Goal: Information Seeking & Learning: Compare options

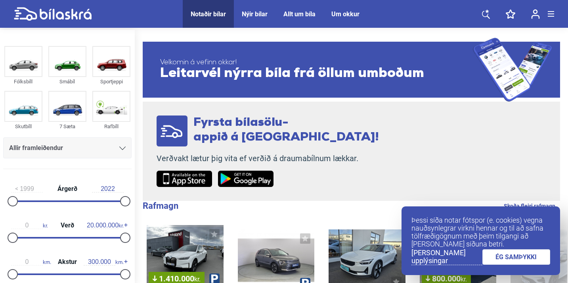
click at [116, 149] on div "Allir framleiðendur" at bounding box center [67, 147] width 117 height 11
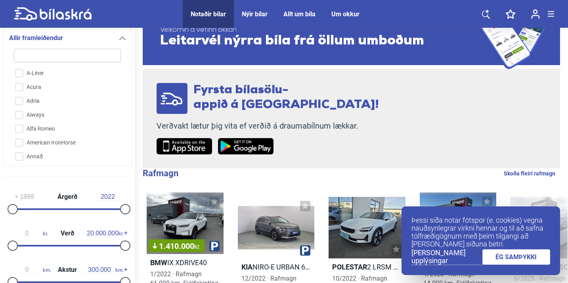
scroll to position [159, 0]
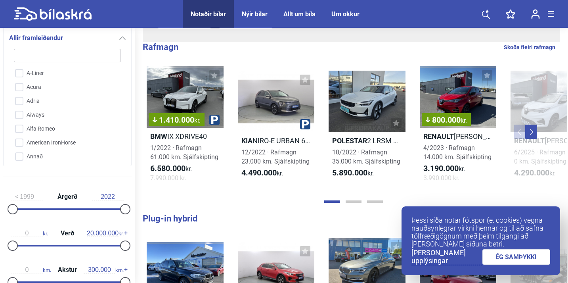
click at [122, 41] on div "Allir framleiðendur" at bounding box center [67, 37] width 117 height 11
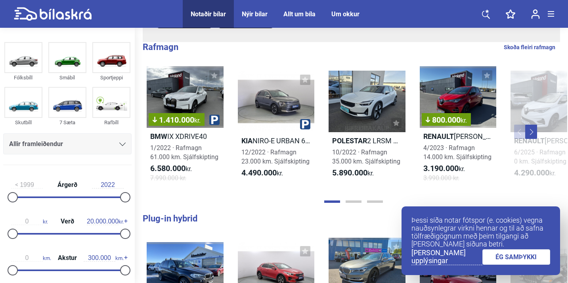
scroll to position [0, 0]
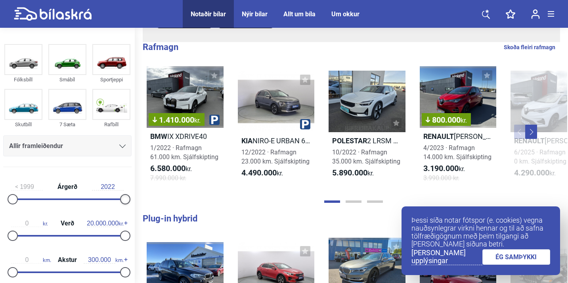
click at [123, 196] on div at bounding box center [125, 199] width 10 height 10
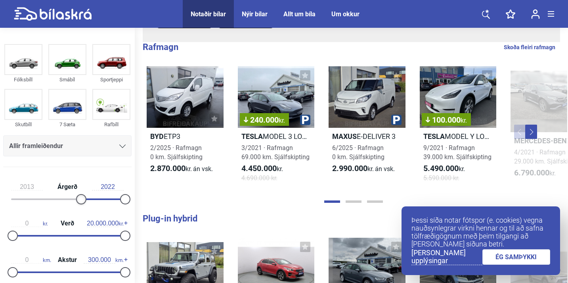
drag, startPoint x: 14, startPoint y: 200, endPoint x: 79, endPoint y: 200, distance: 65.0
click at [79, 200] on div at bounding box center [81, 199] width 10 height 10
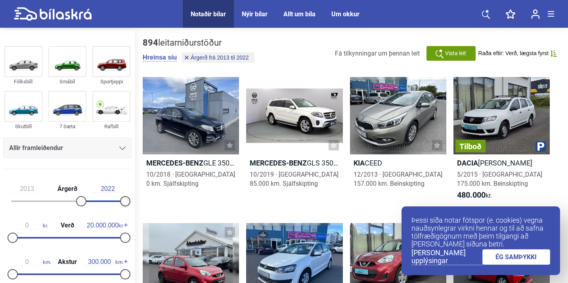
drag, startPoint x: 119, startPoint y: 200, endPoint x: 123, endPoint y: 203, distance: 5.0
click at [123, 202] on div at bounding box center [125, 201] width 10 height 10
type input "2018"
drag, startPoint x: 80, startPoint y: 202, endPoint x: 104, endPoint y: 202, distance: 23.8
click at [104, 202] on div at bounding box center [106, 201] width 10 height 10
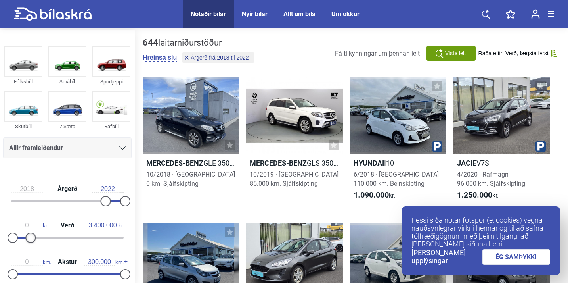
type input "3.500.000"
drag, startPoint x: 120, startPoint y: 235, endPoint x: 29, endPoint y: 237, distance: 90.8
click at [29, 237] on div at bounding box center [32, 237] width 10 height 10
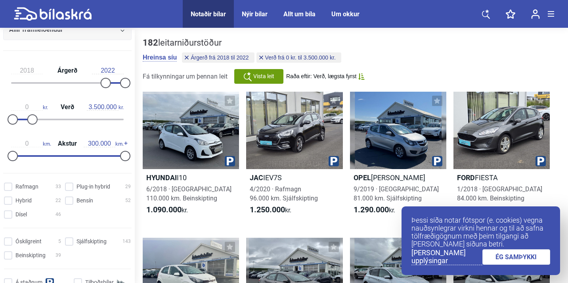
scroll to position [119, 0]
type input "80.000"
drag, startPoint x: 124, startPoint y: 156, endPoint x: 43, endPoint y: 160, distance: 81.4
click at [43, 160] on div "0 km. Akstur 80.000 km." at bounding box center [67, 147] width 128 height 36
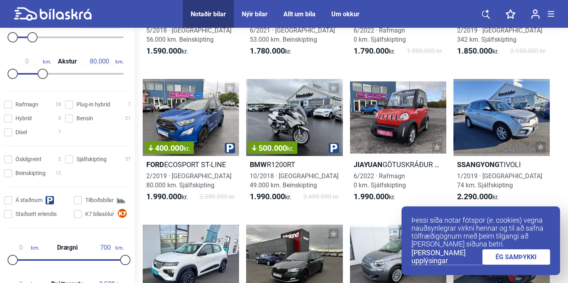
scroll to position [159, 0]
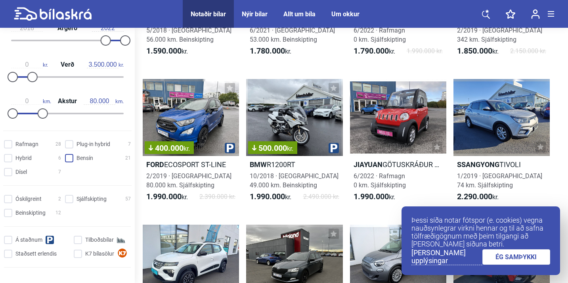
click at [69, 160] on input "Bensín 21" at bounding box center [99, 158] width 66 height 8
checkbox input "true"
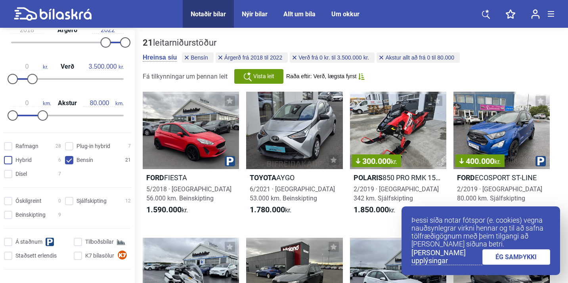
click at [13, 157] on input "Hybrid 6" at bounding box center [33, 160] width 57 height 8
checkbox input "true"
click at [66, 144] on hybrid "Plug-in hybrid 7" at bounding box center [99, 146] width 66 height 8
checkbox hybrid "true"
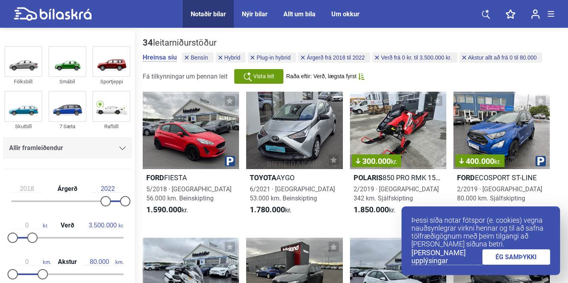
click at [89, 149] on div "Allir framleiðendur" at bounding box center [67, 147] width 117 height 11
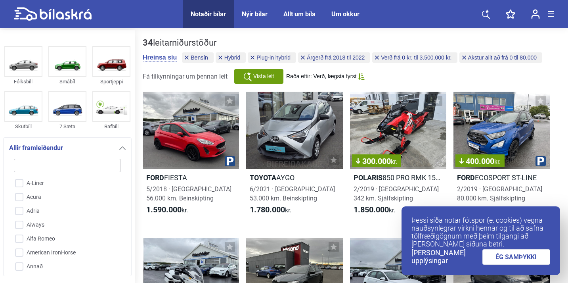
scroll to position [108, 0]
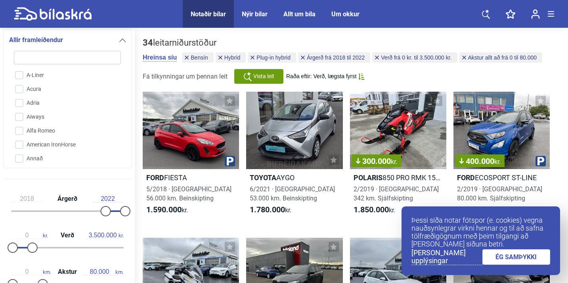
click at [119, 38] on div at bounding box center [122, 40] width 6 height 6
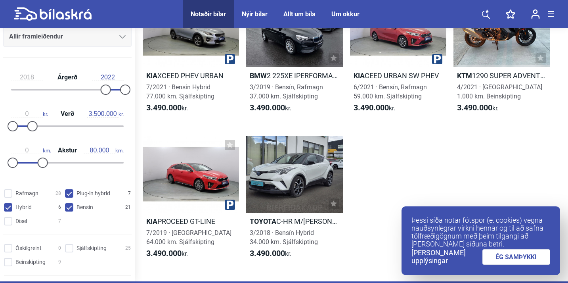
scroll to position [1149, 0]
